Goal: Transaction & Acquisition: Purchase product/service

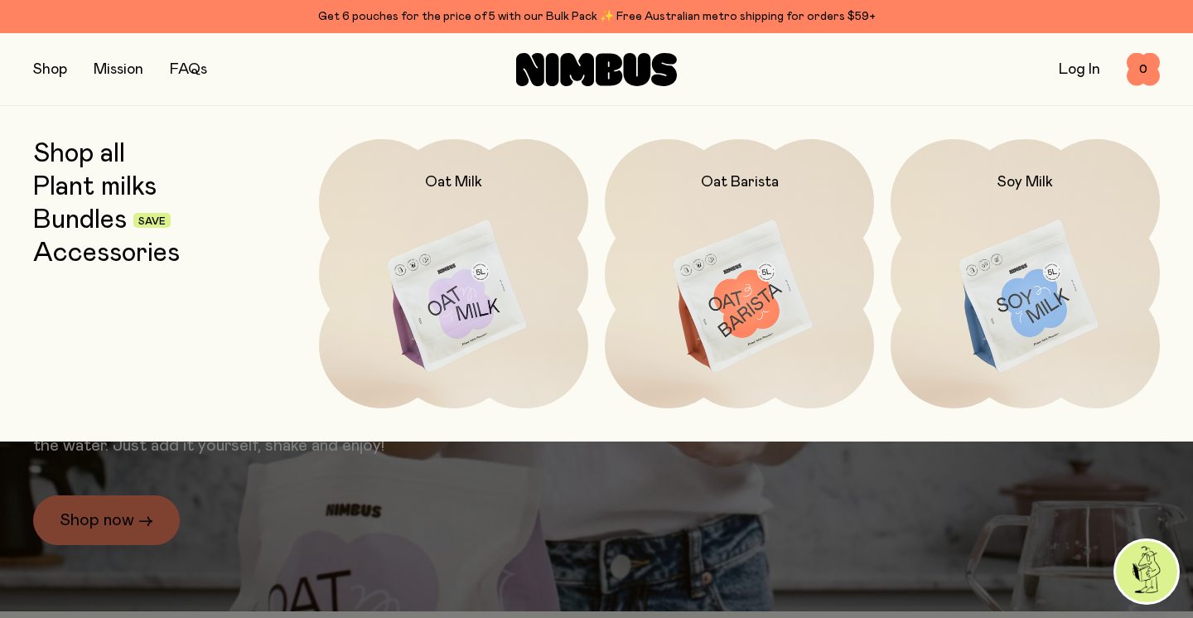
scroll to position [45, 0]
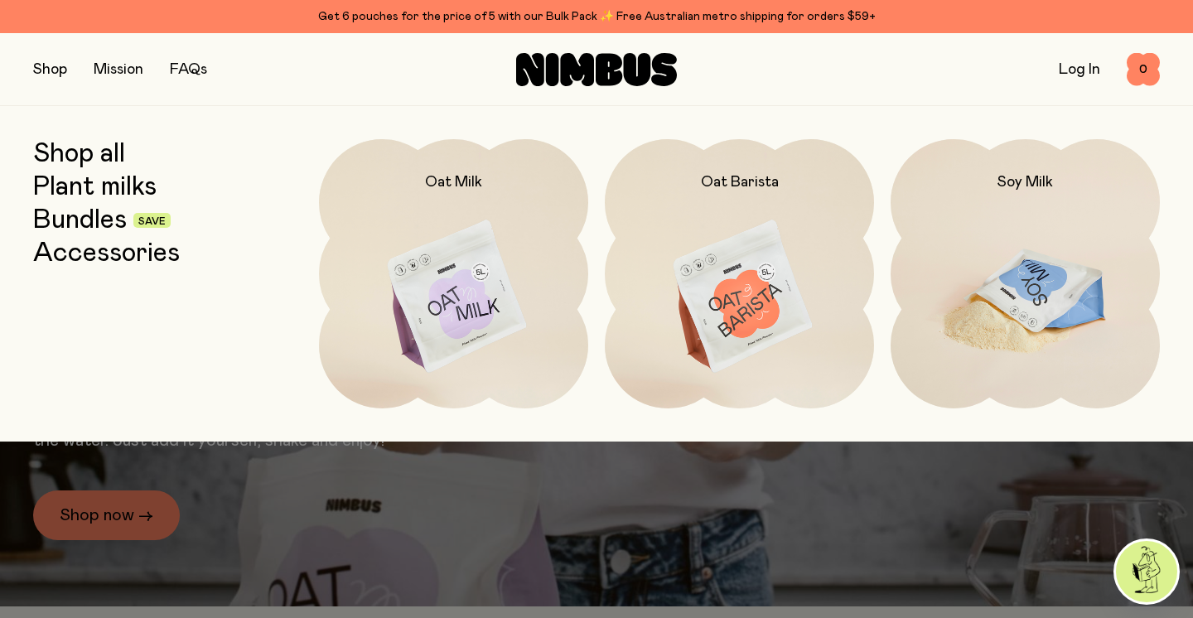
click at [1022, 288] on img at bounding box center [1025, 297] width 269 height 317
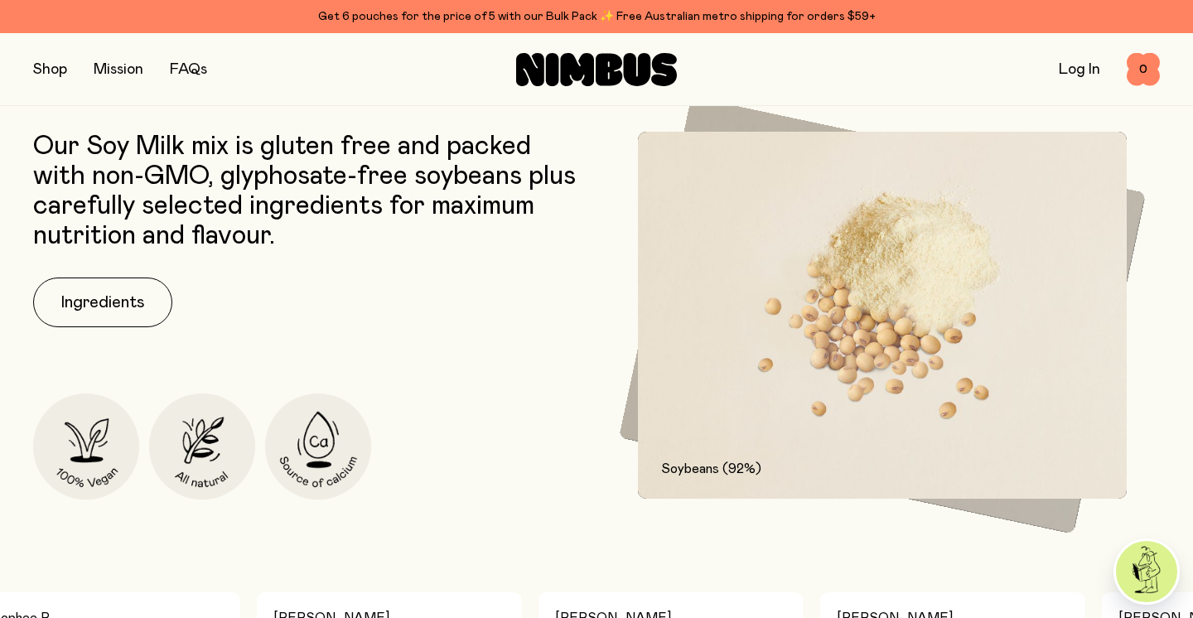
scroll to position [580, 0]
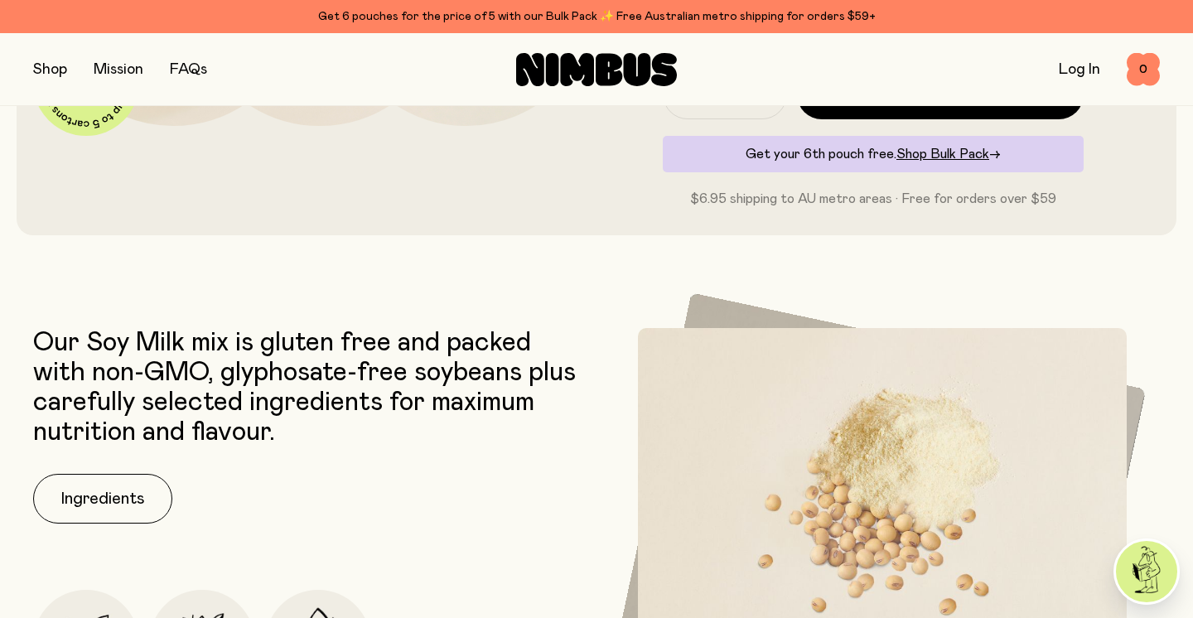
click at [49, 65] on button "button" at bounding box center [50, 69] width 34 height 23
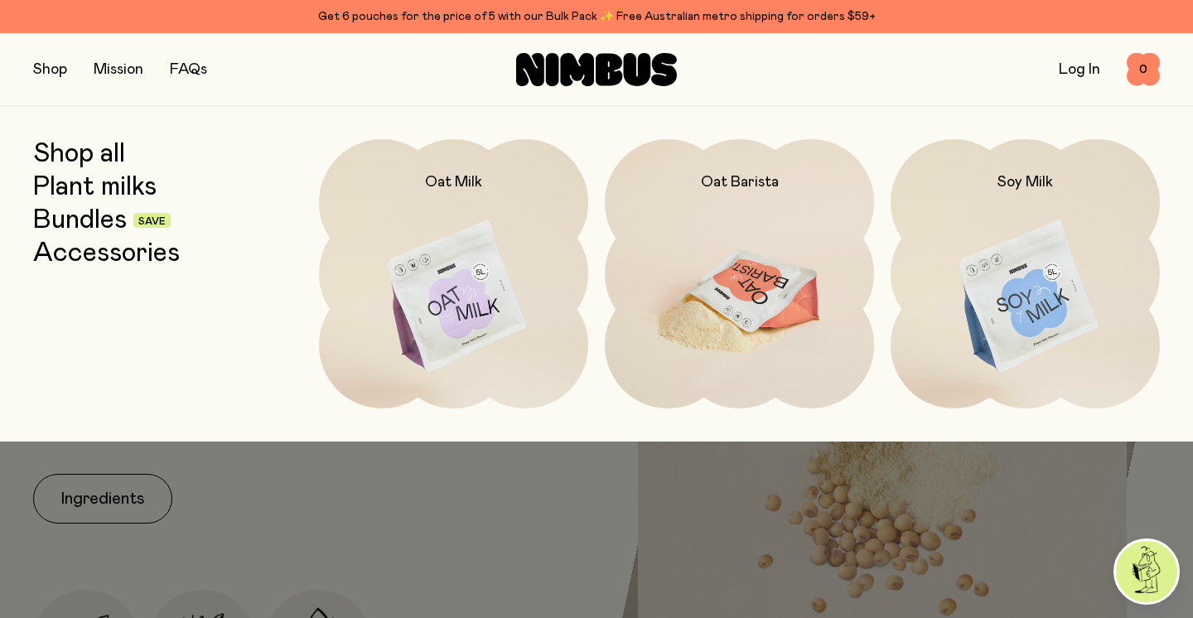
click at [748, 260] on img at bounding box center [739, 297] width 269 height 317
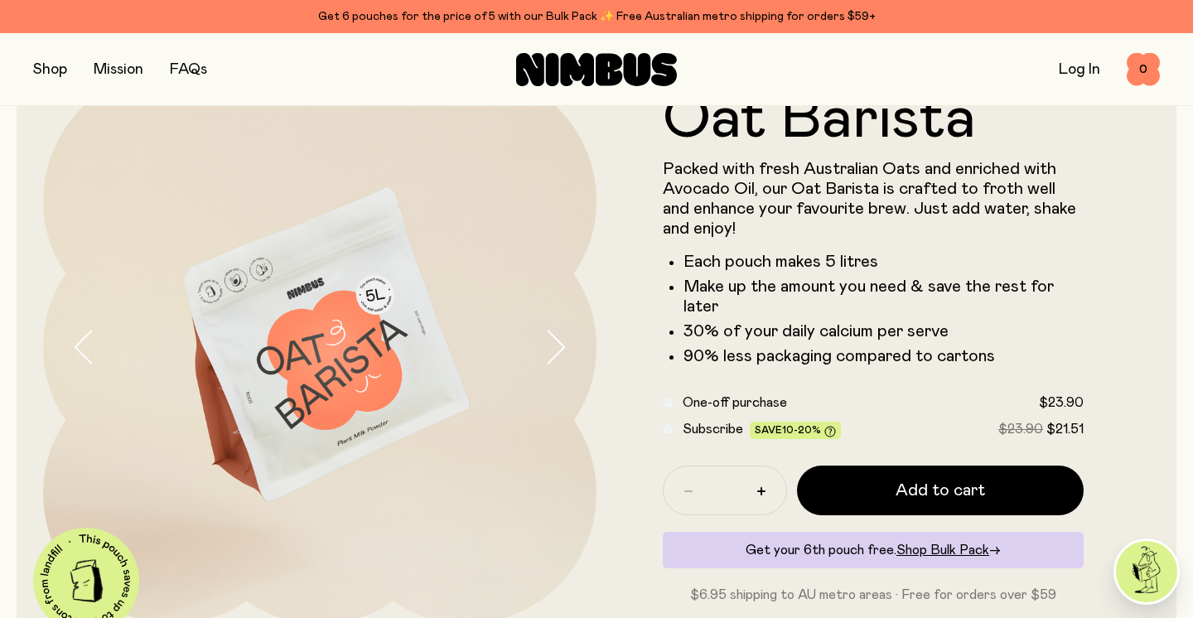
scroll to position [90, 0]
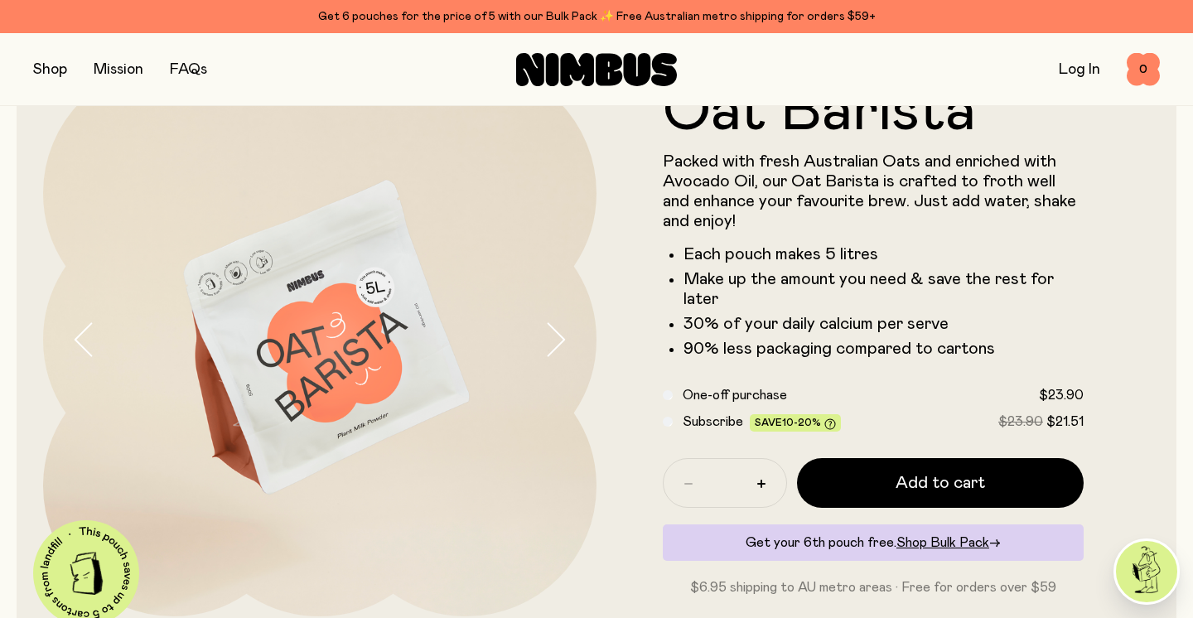
click at [51, 67] on button "button" at bounding box center [50, 69] width 34 height 23
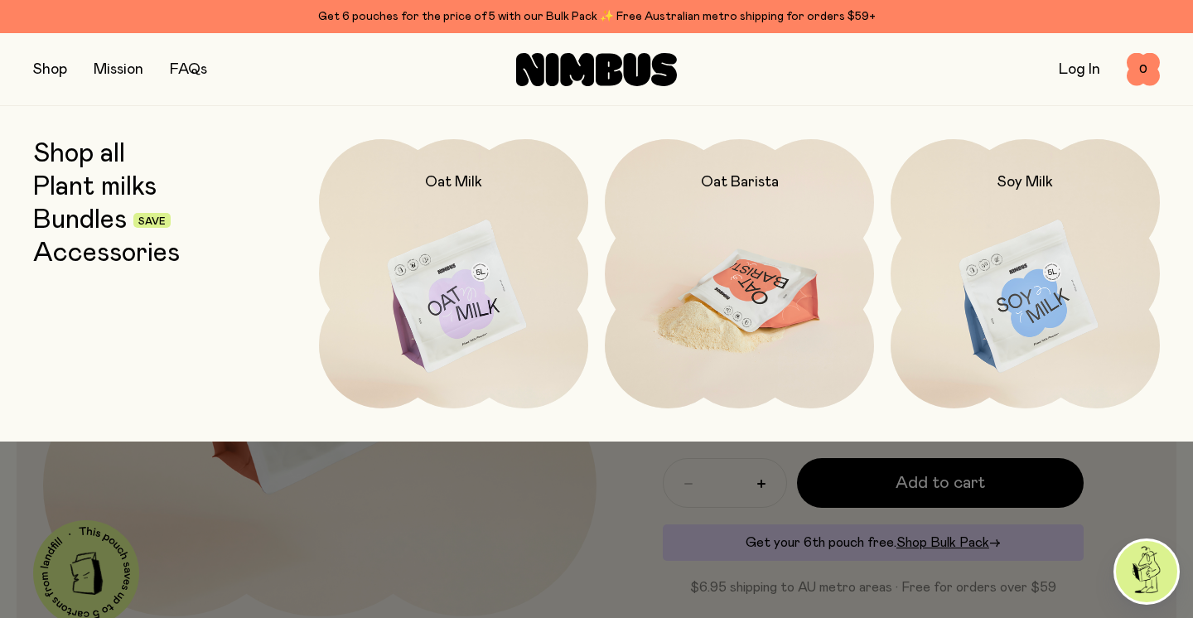
click at [665, 201] on img at bounding box center [739, 297] width 269 height 317
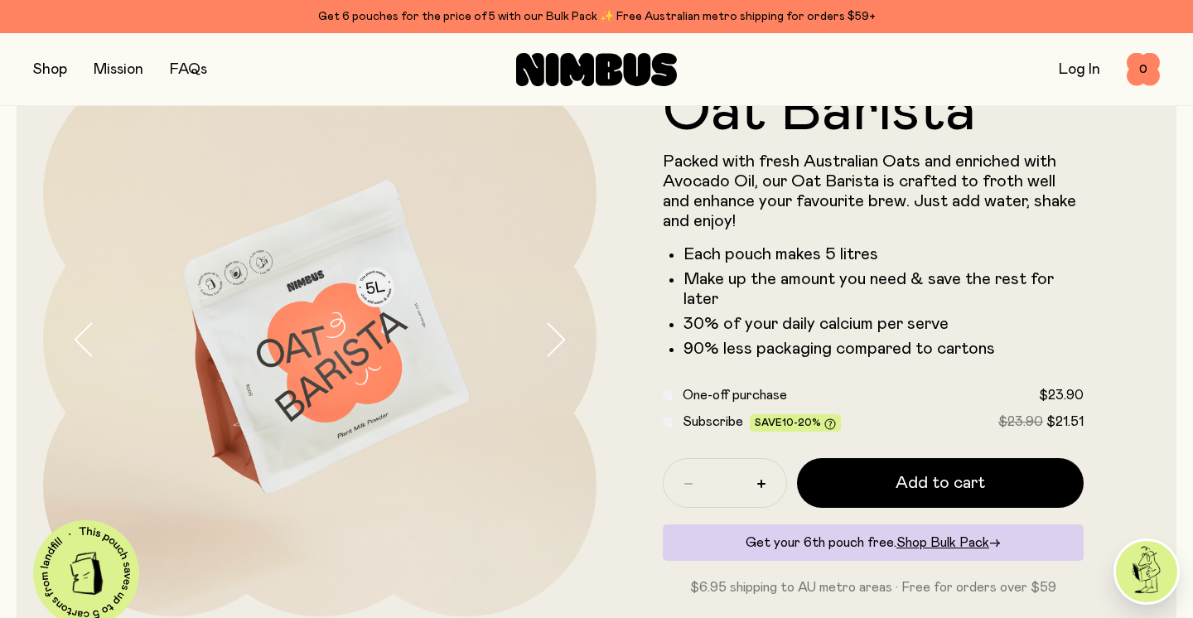
click at [561, 339] on icon "button" at bounding box center [555, 339] width 23 height 35
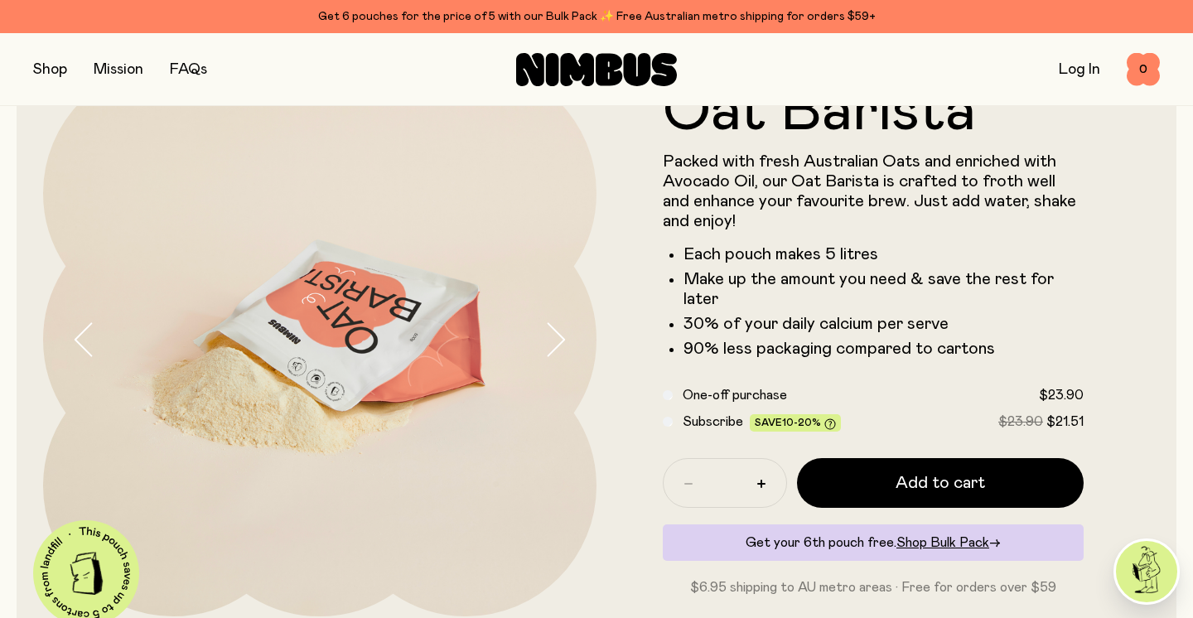
click at [561, 339] on icon "button" at bounding box center [555, 339] width 23 height 35
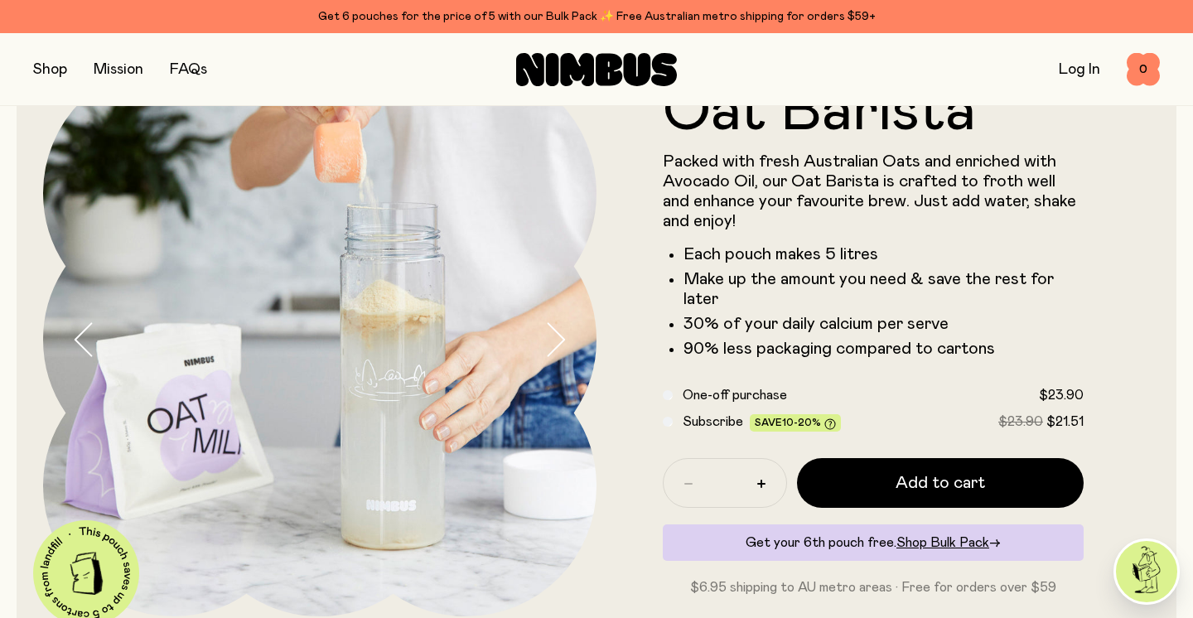
click at [561, 339] on icon "button" at bounding box center [555, 339] width 23 height 35
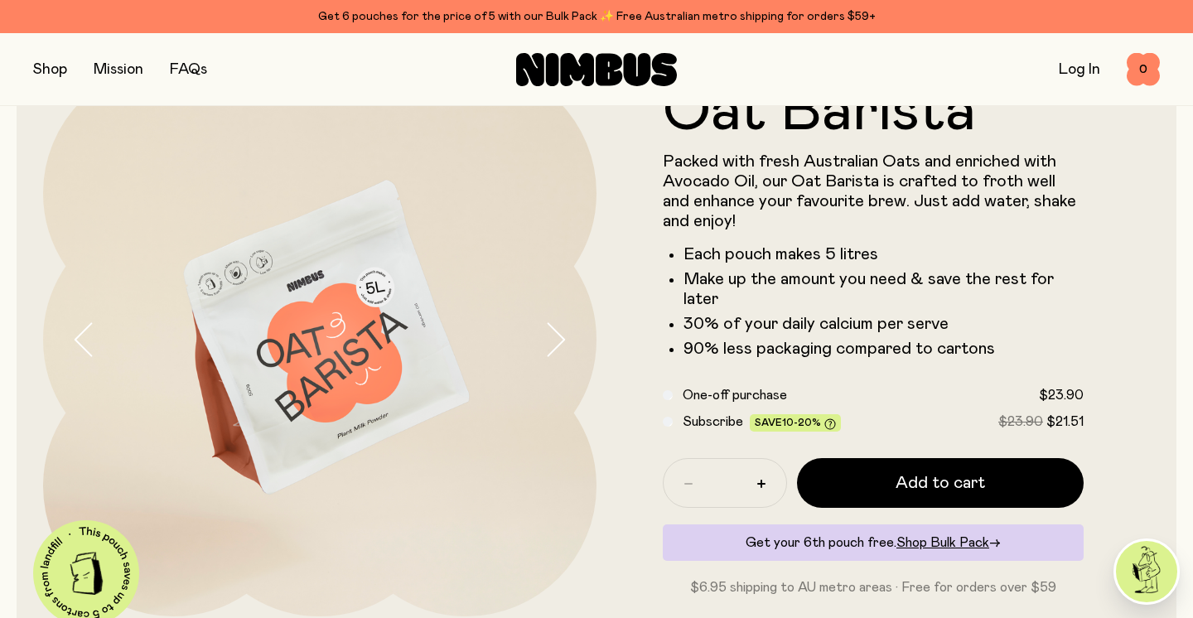
click at [454, 456] on img at bounding box center [320, 340] width 554 height 554
